Goal: Task Accomplishment & Management: Manage account settings

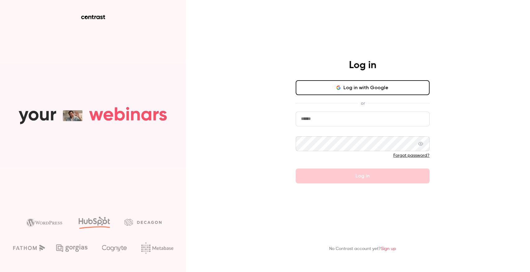
click at [0, 272] on nordpass-portal at bounding box center [0, 272] width 0 height 0
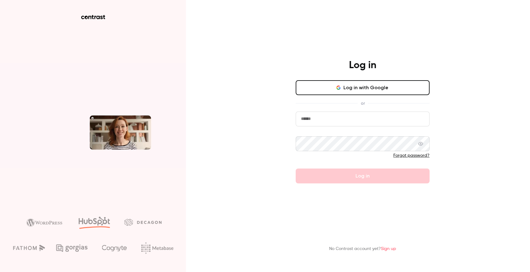
click at [0, 272] on nordpass-portal at bounding box center [0, 272] width 0 height 0
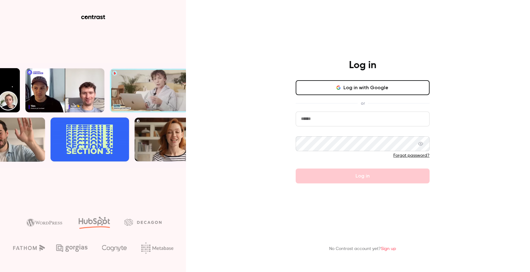
type input "**********"
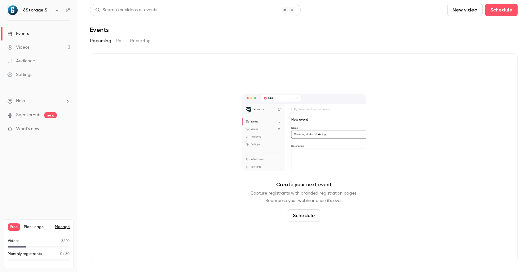
click at [28, 129] on span "What's new" at bounding box center [27, 129] width 23 height 7
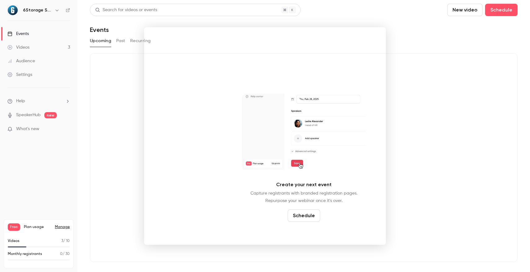
click at [432, 51] on div at bounding box center [265, 136] width 530 height 272
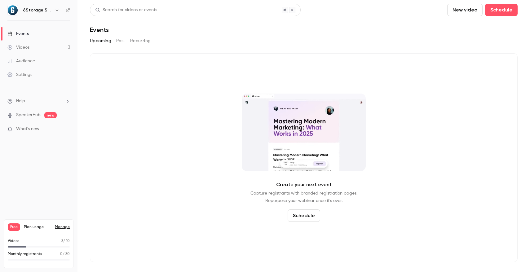
click at [17, 116] on link "SpeakerHub" at bounding box center [28, 115] width 25 height 7
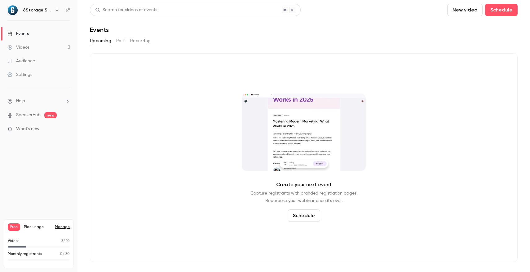
click at [29, 47] on div "Videos" at bounding box center [18, 47] width 22 height 6
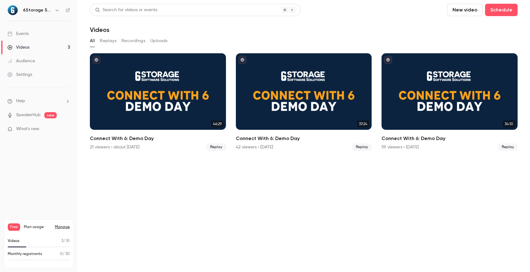
click at [30, 35] on link "Events" at bounding box center [39, 34] width 78 height 14
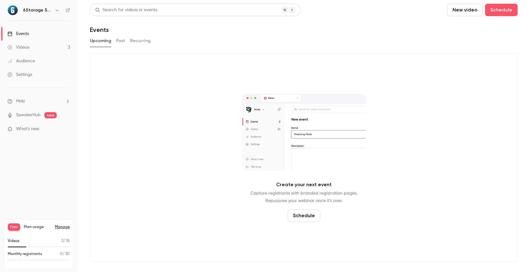
click at [33, 11] on h6 "6Storage Software Solutions" at bounding box center [37, 10] width 29 height 6
click at [18, 11] on div "6Storage Software Solutions" at bounding box center [38, 10] width 63 height 11
click at [29, 75] on div "Settings" at bounding box center [19, 75] width 25 height 6
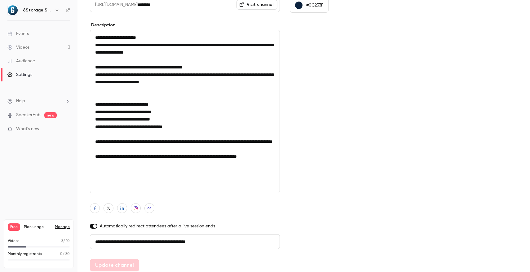
scroll to position [100, 0]
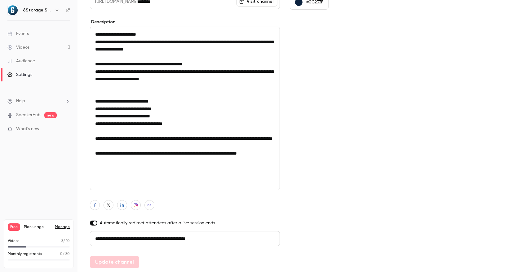
click at [57, 9] on icon "button" at bounding box center [57, 10] width 5 height 5
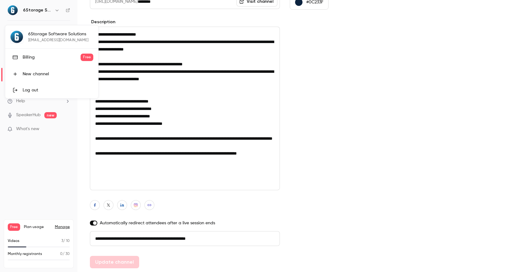
click at [31, 114] on div at bounding box center [265, 136] width 530 height 272
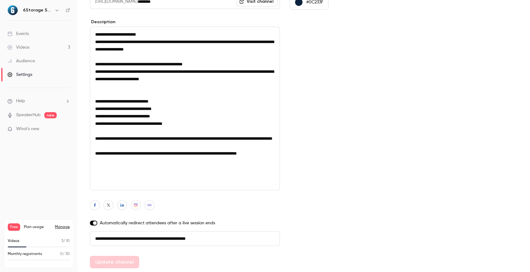
click at [29, 77] on div "Settings" at bounding box center [19, 75] width 25 height 6
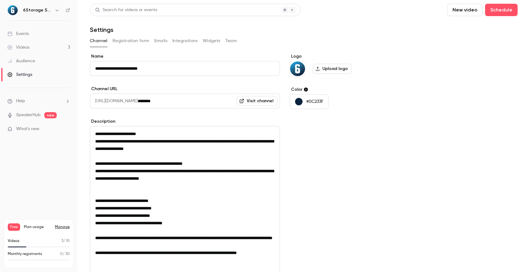
click at [133, 42] on button "Registration form" at bounding box center [131, 41] width 37 height 10
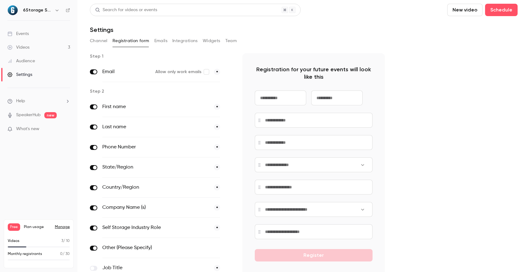
click at [230, 42] on button "Team" at bounding box center [231, 41] width 12 height 10
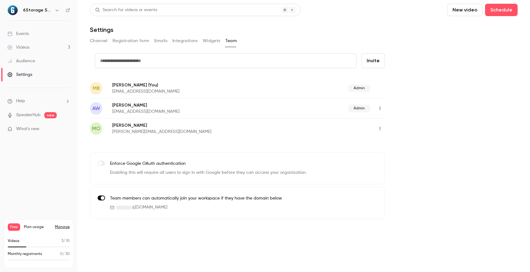
click at [379, 107] on icon "button" at bounding box center [380, 108] width 5 height 4
click at [391, 141] on div "Delete member" at bounding box center [414, 140] width 47 height 6
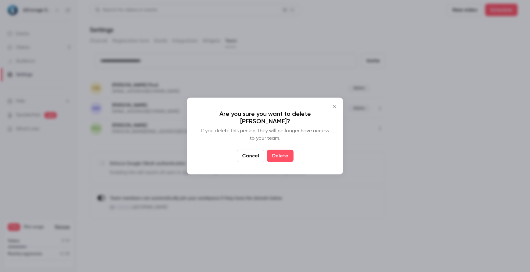
click at [280, 154] on button "Delete" at bounding box center [280, 156] width 27 height 12
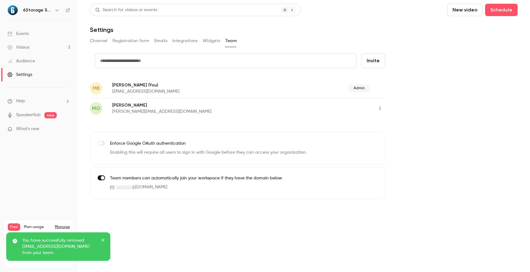
click at [224, 63] on input "text" at bounding box center [226, 60] width 262 height 15
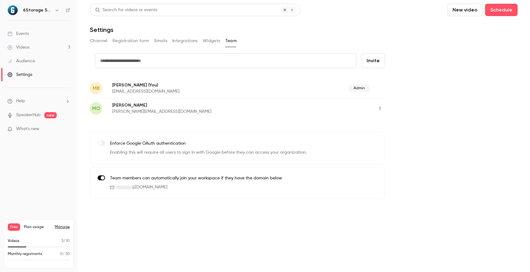
click at [448, 115] on div "credit card Invite MB [PERSON_NAME] (You) [EMAIL_ADDRESS][DOMAIN_NAME] Admin MO…" at bounding box center [304, 126] width 428 height 146
click at [222, 63] on input "text" at bounding box center [226, 60] width 262 height 15
click at [223, 63] on input "text" at bounding box center [226, 60] width 262 height 15
